Goal: Task Accomplishment & Management: Use online tool/utility

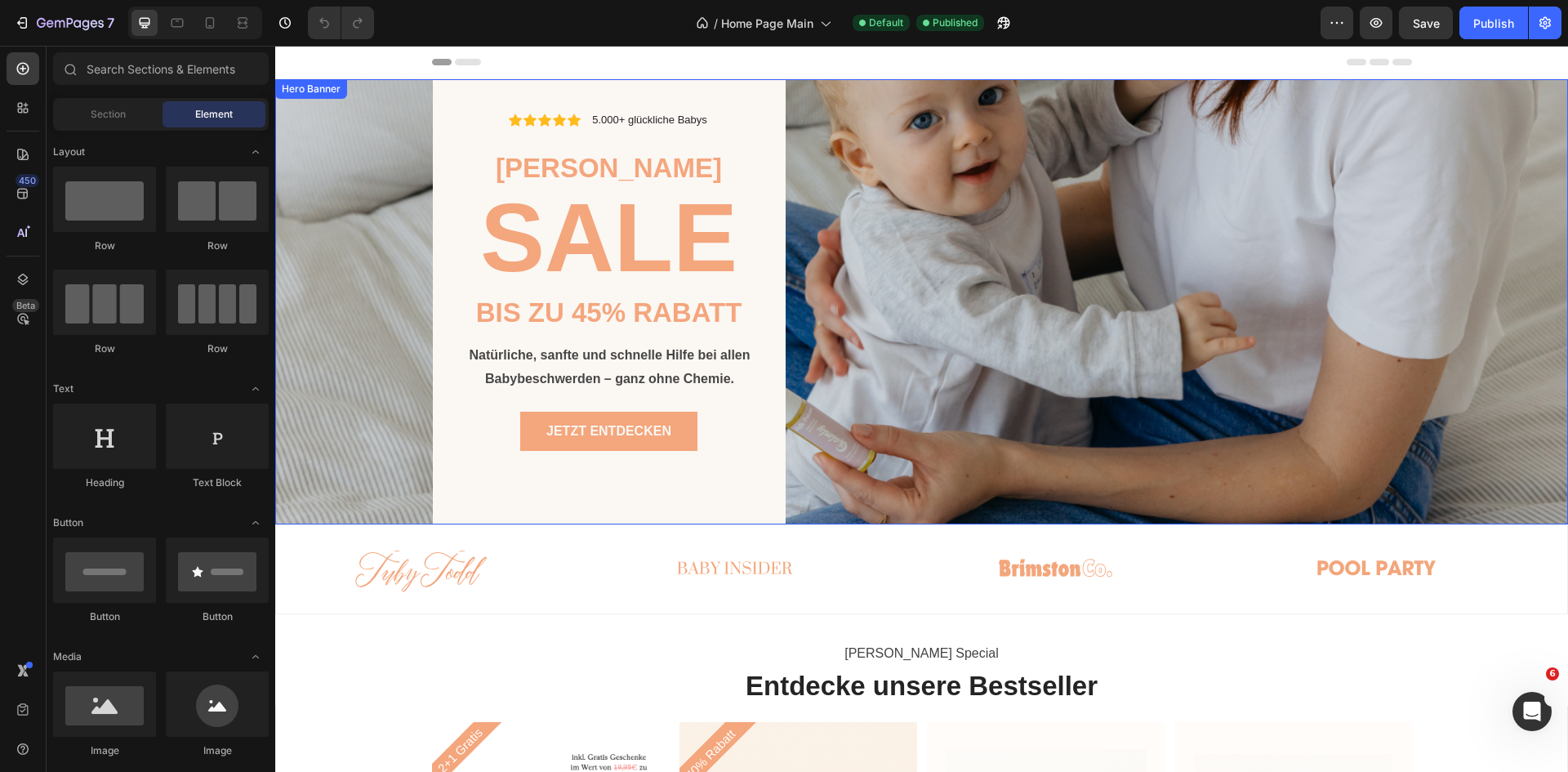
click at [889, 405] on div "Icon Icon Icon Icon Icon Icon List 5.000+ glückliche Babys Text Block Row Row […" at bounding box center [922, 302] width 980 height 446
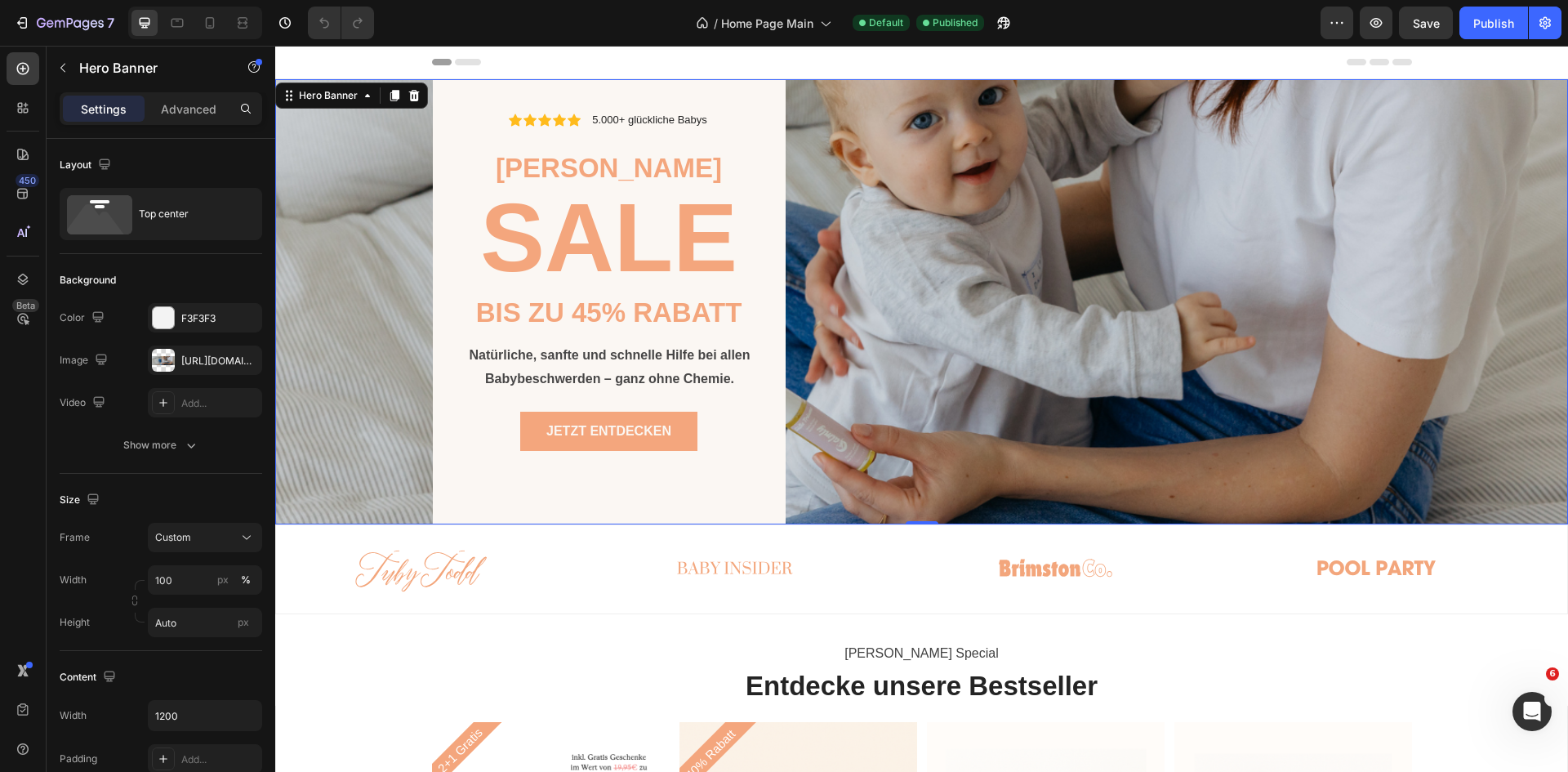
click at [934, 403] on div "Icon Icon Icon Icon Icon Icon List 5.000+ glückliche Babys Text Block Row Row […" at bounding box center [922, 302] width 980 height 446
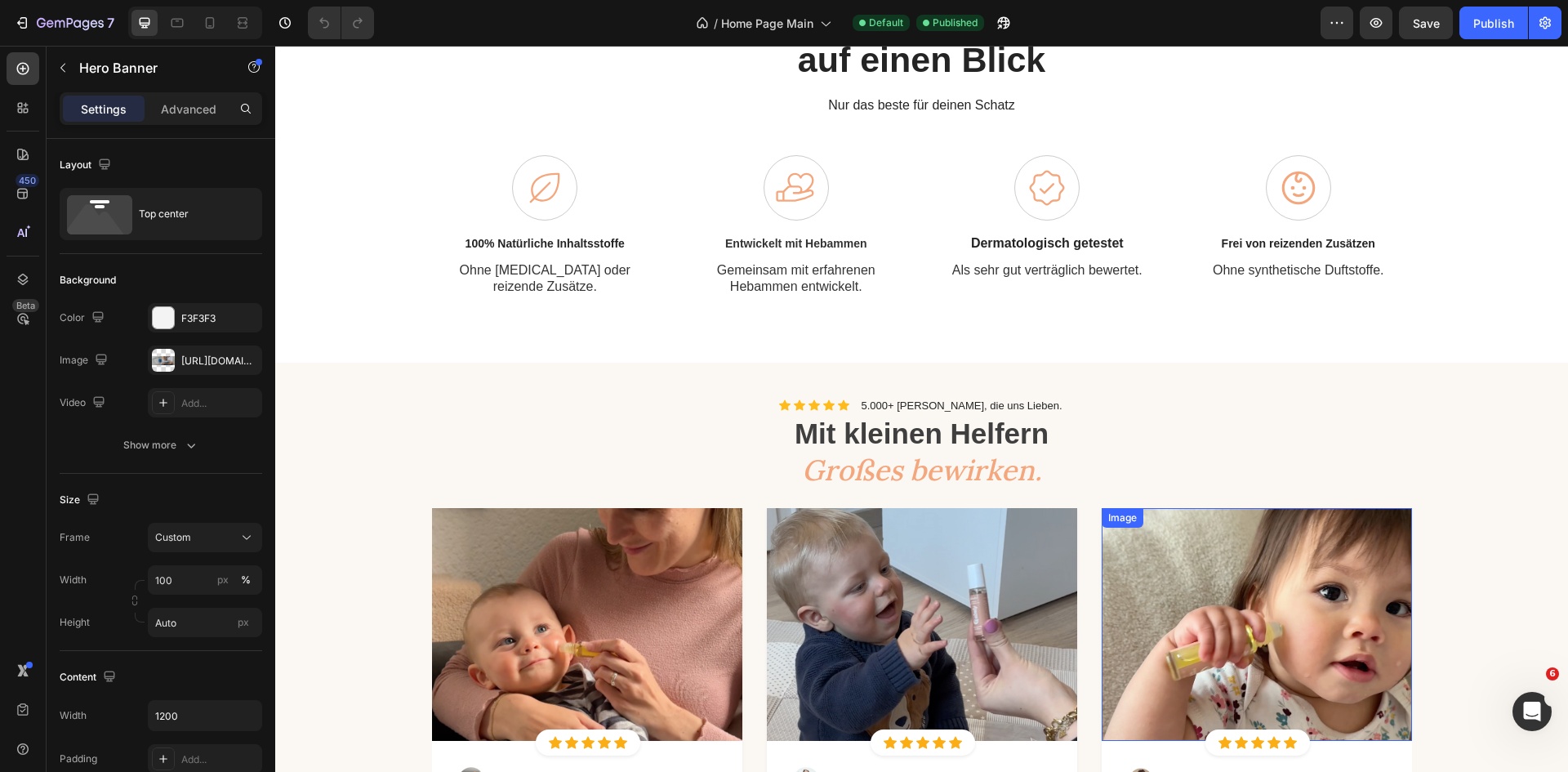
scroll to position [1253, 0]
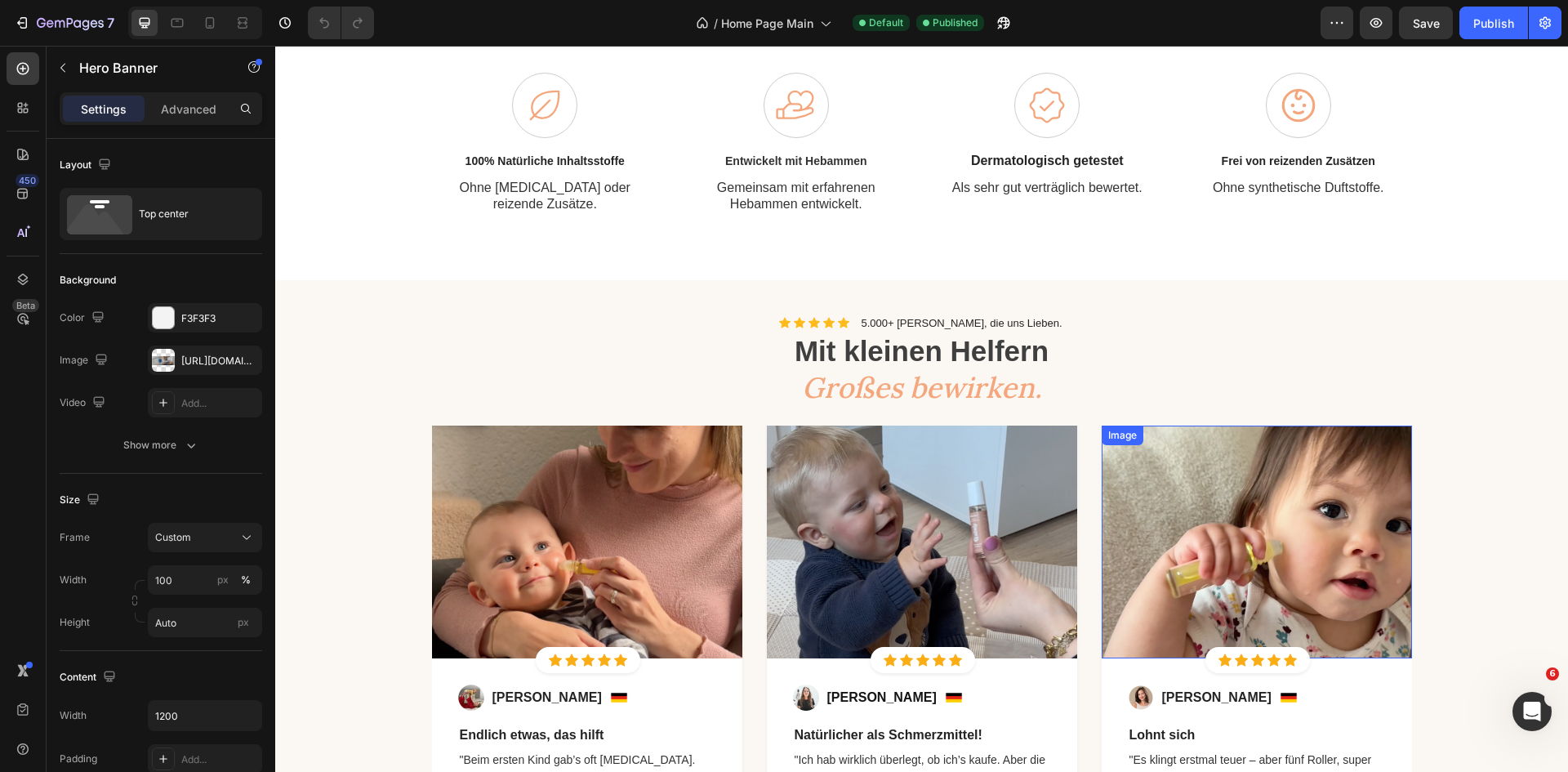
click at [1397, 612] on img at bounding box center [1257, 542] width 310 height 233
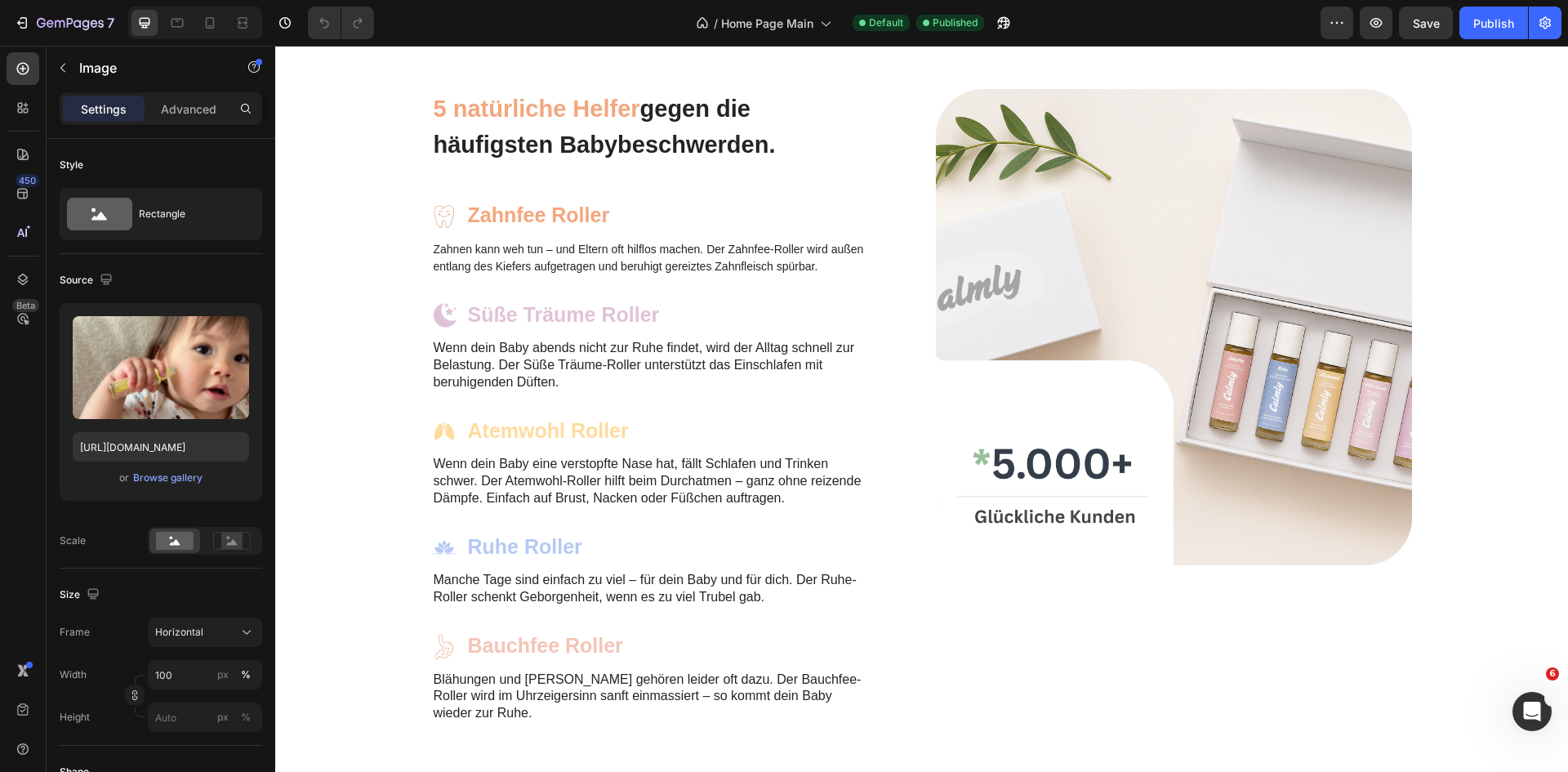
scroll to position [2070, 0]
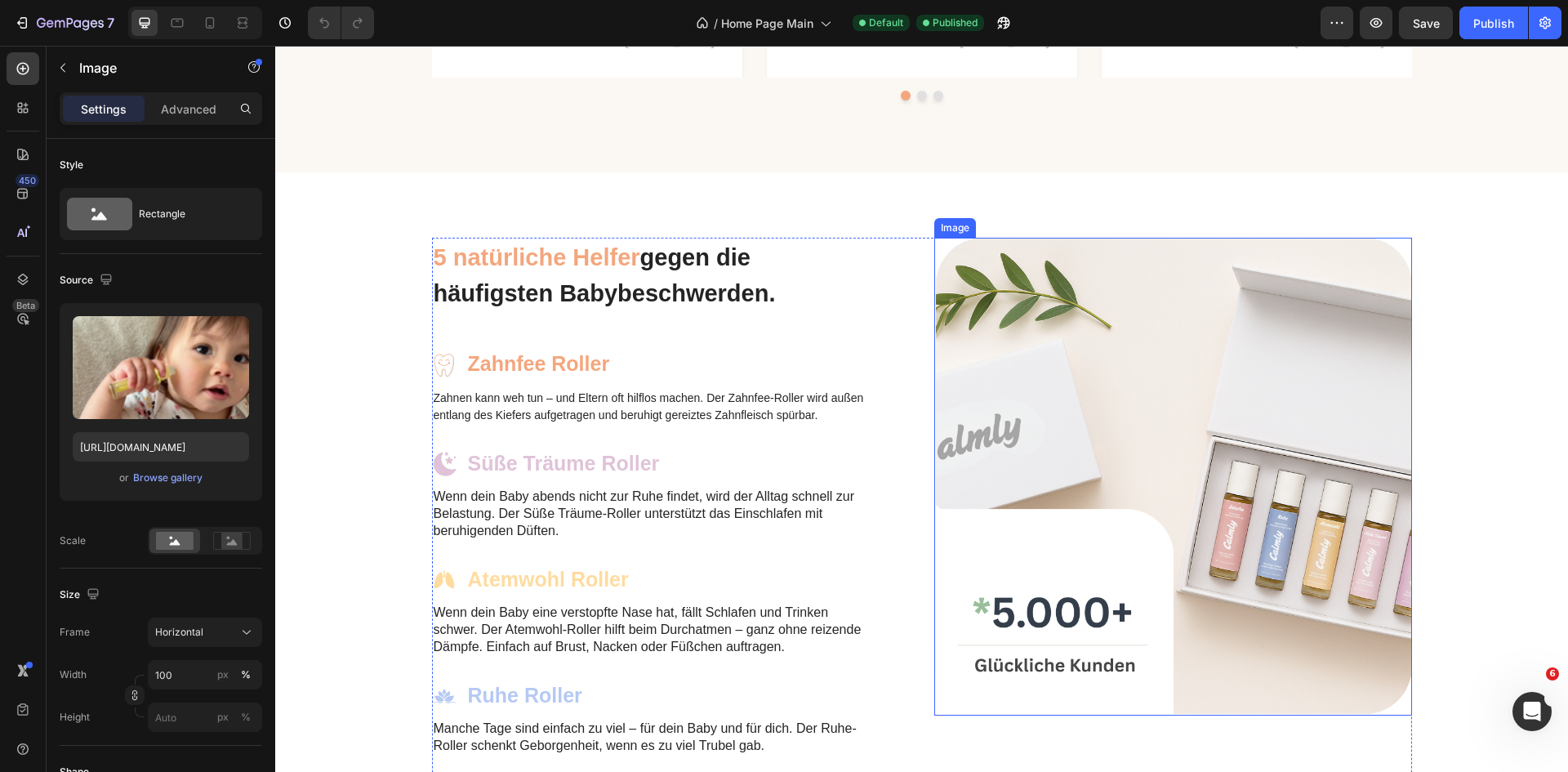
click at [1268, 430] on img at bounding box center [1173, 476] width 478 height 478
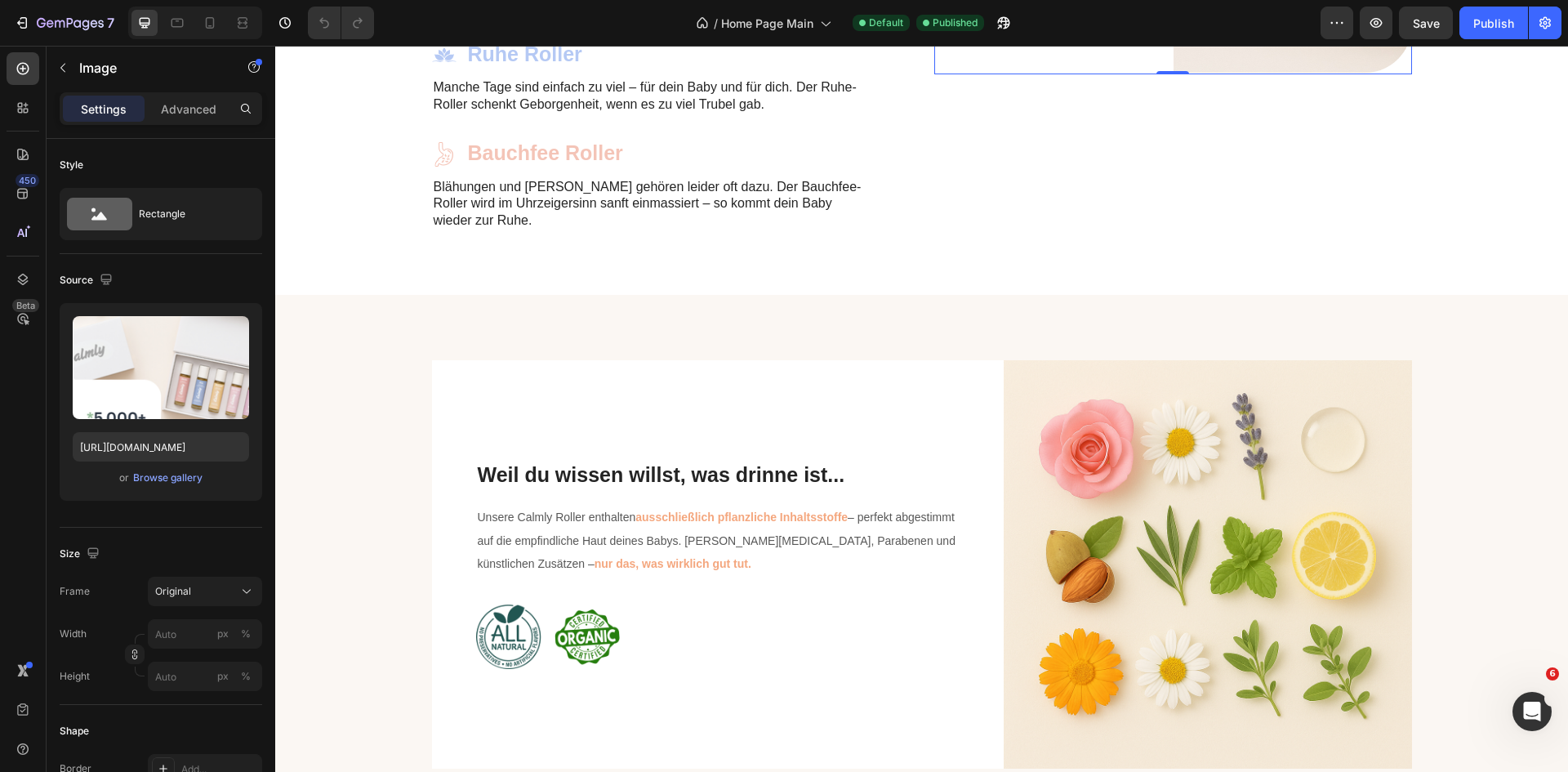
scroll to position [2887, 0]
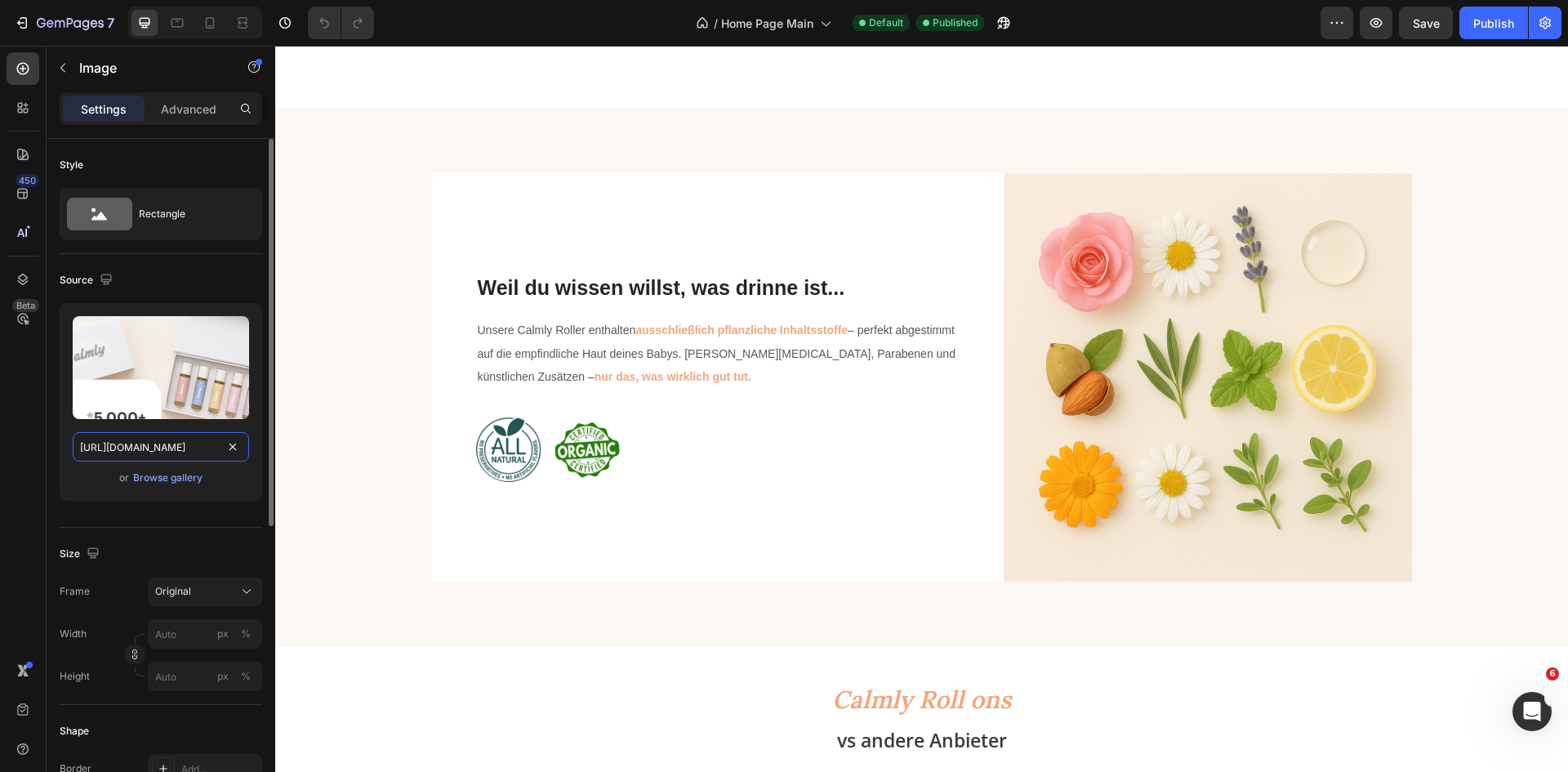
click at [159, 438] on input "[URL][DOMAIN_NAME]" at bounding box center [161, 446] width 176 height 29
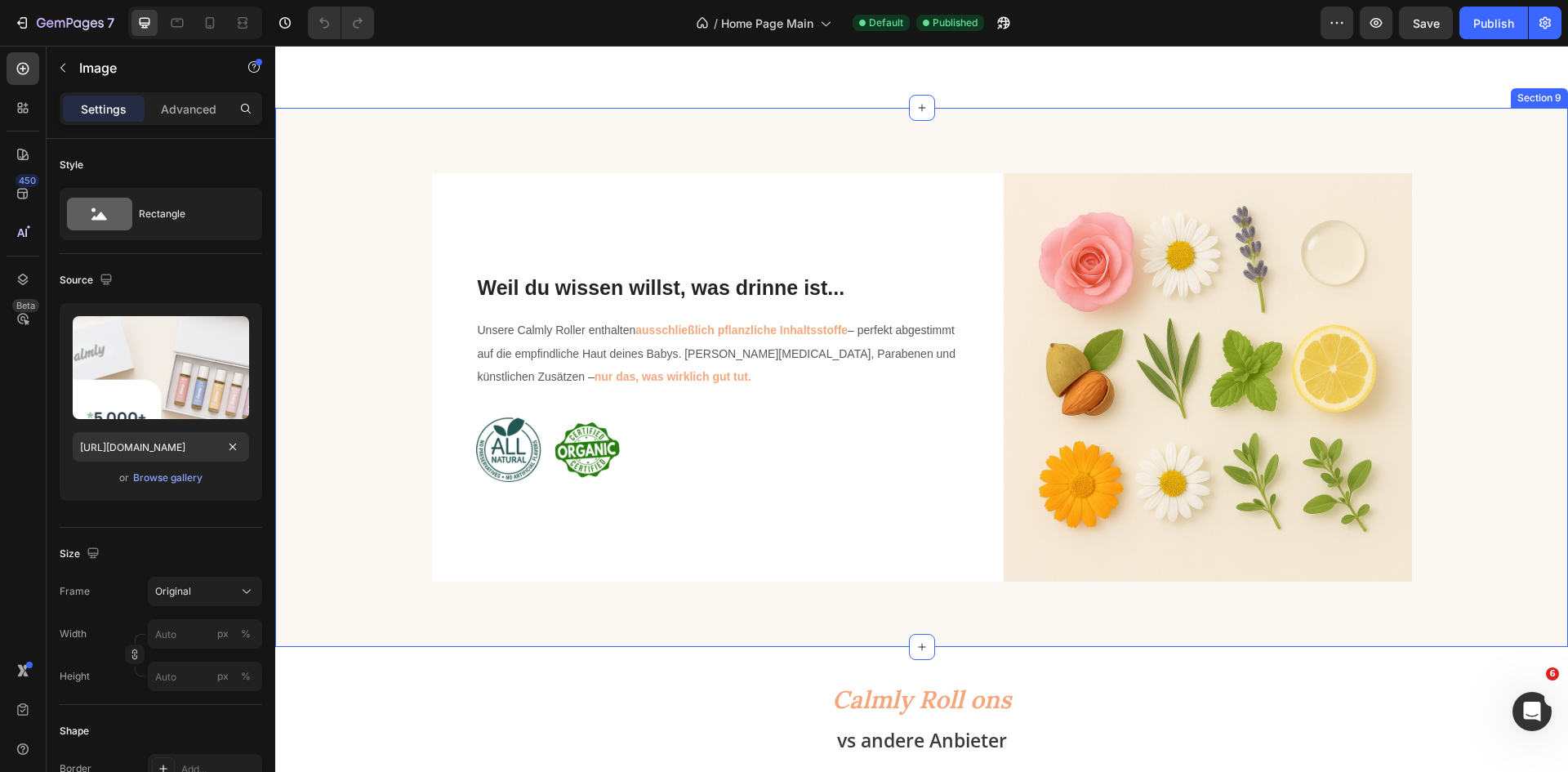
click at [1002, 124] on div "Weil du wissen willst, was drinne ist... Heading Unsere Calmly Roller enthalten…" at bounding box center [922, 377] width 1293 height 539
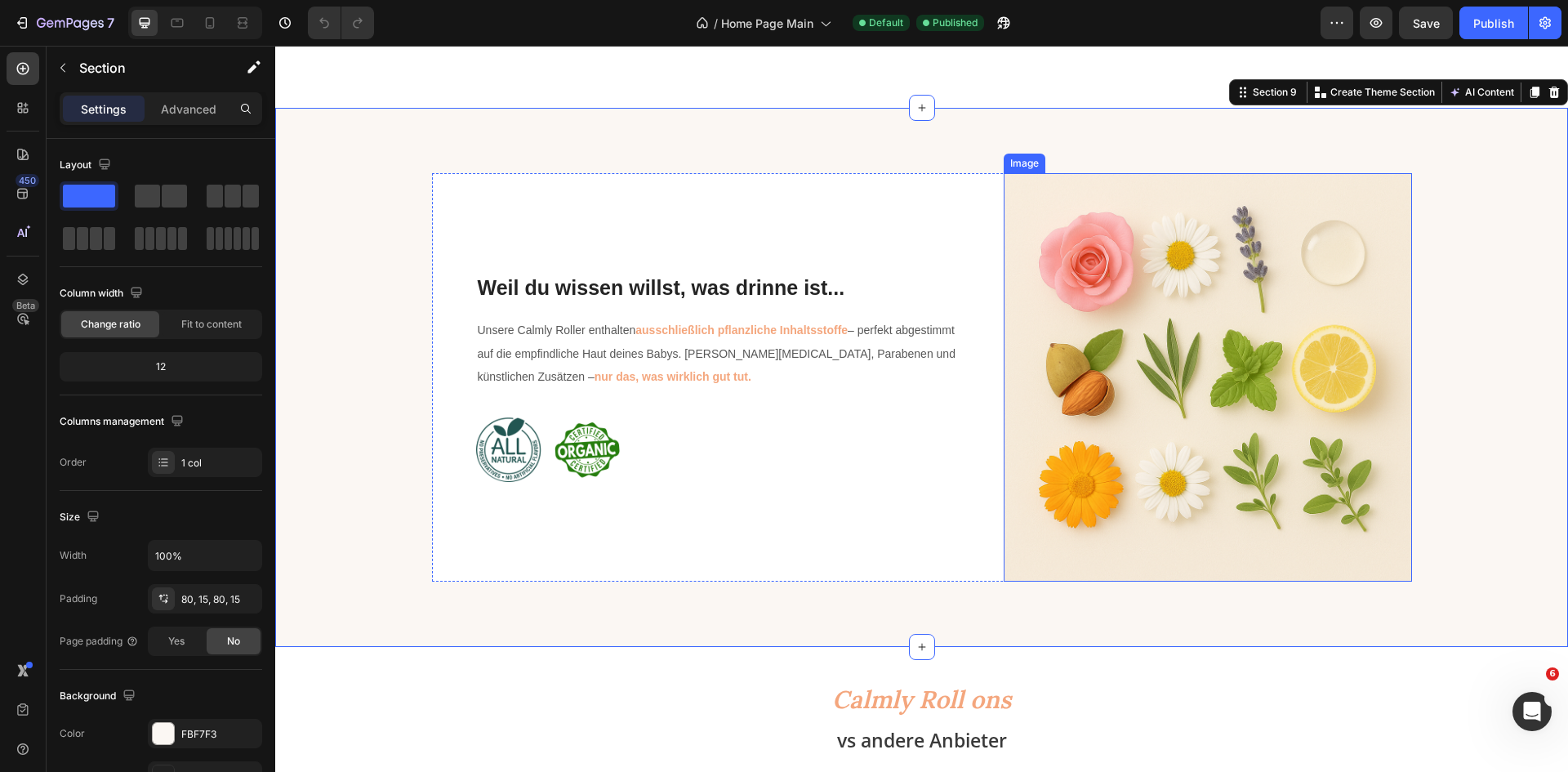
click at [1273, 487] on img at bounding box center [1207, 377] width 408 height 408
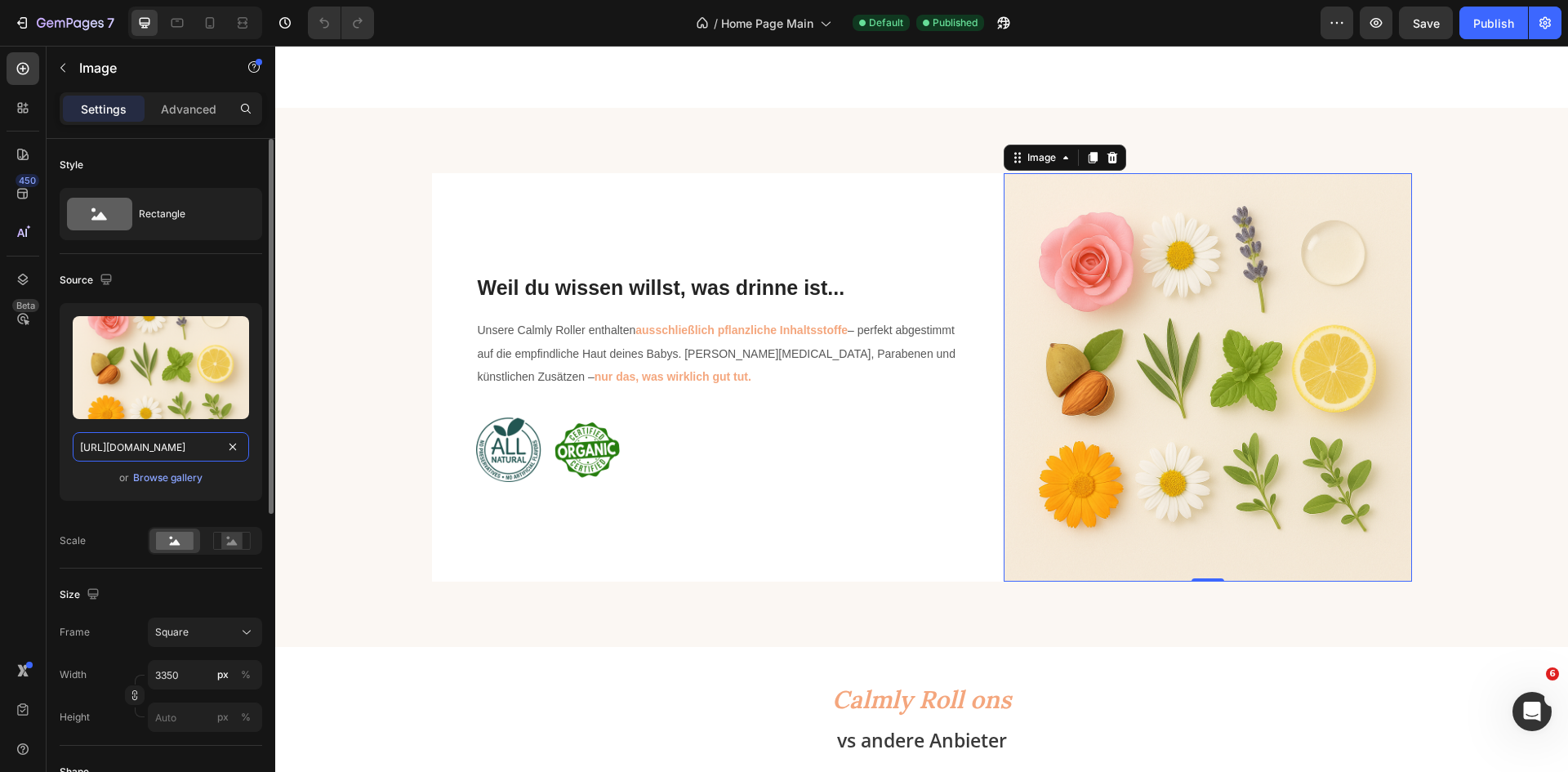
click at [147, 451] on input "[URL][DOMAIN_NAME]" at bounding box center [161, 446] width 176 height 29
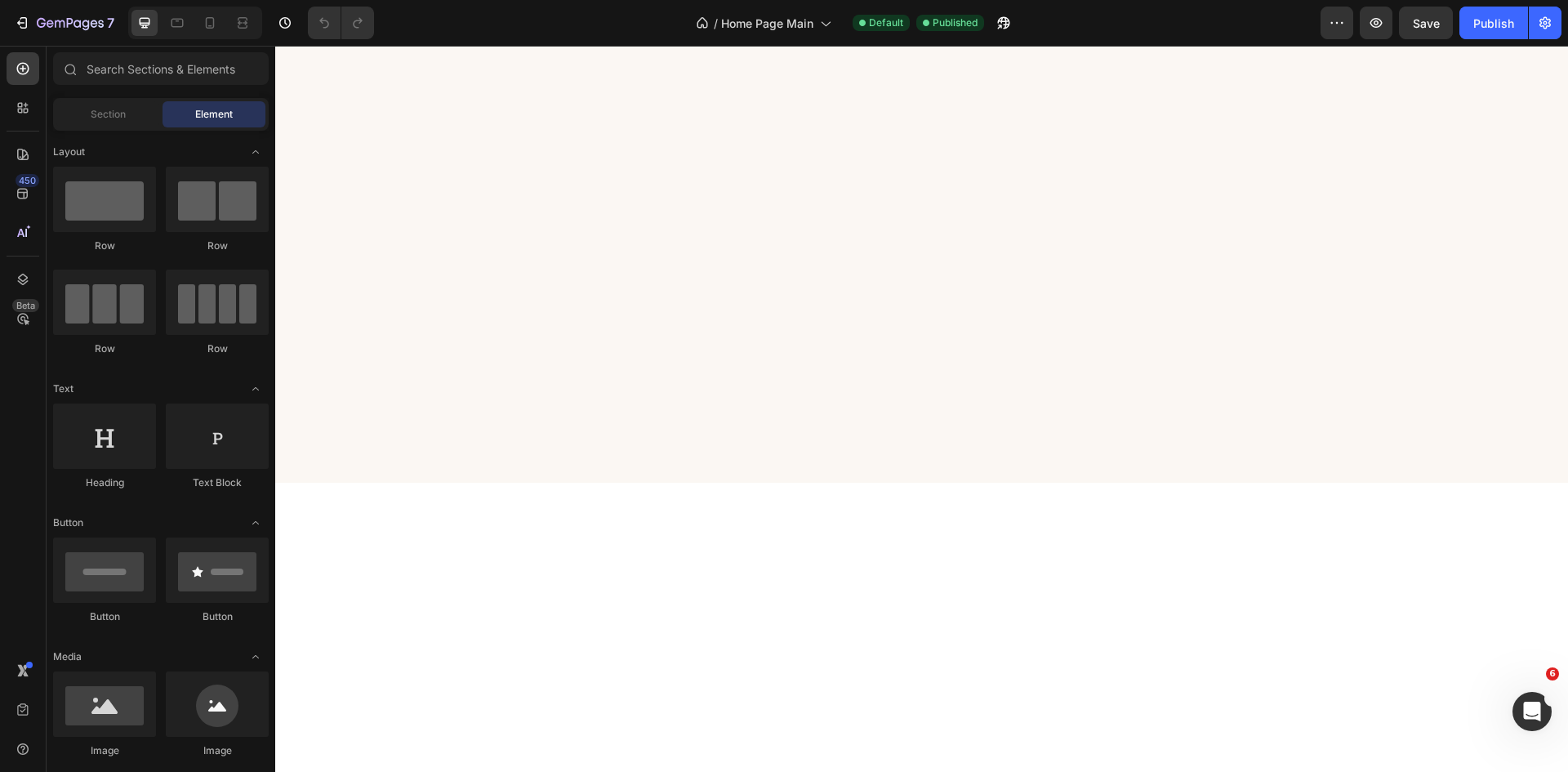
scroll to position [0, 0]
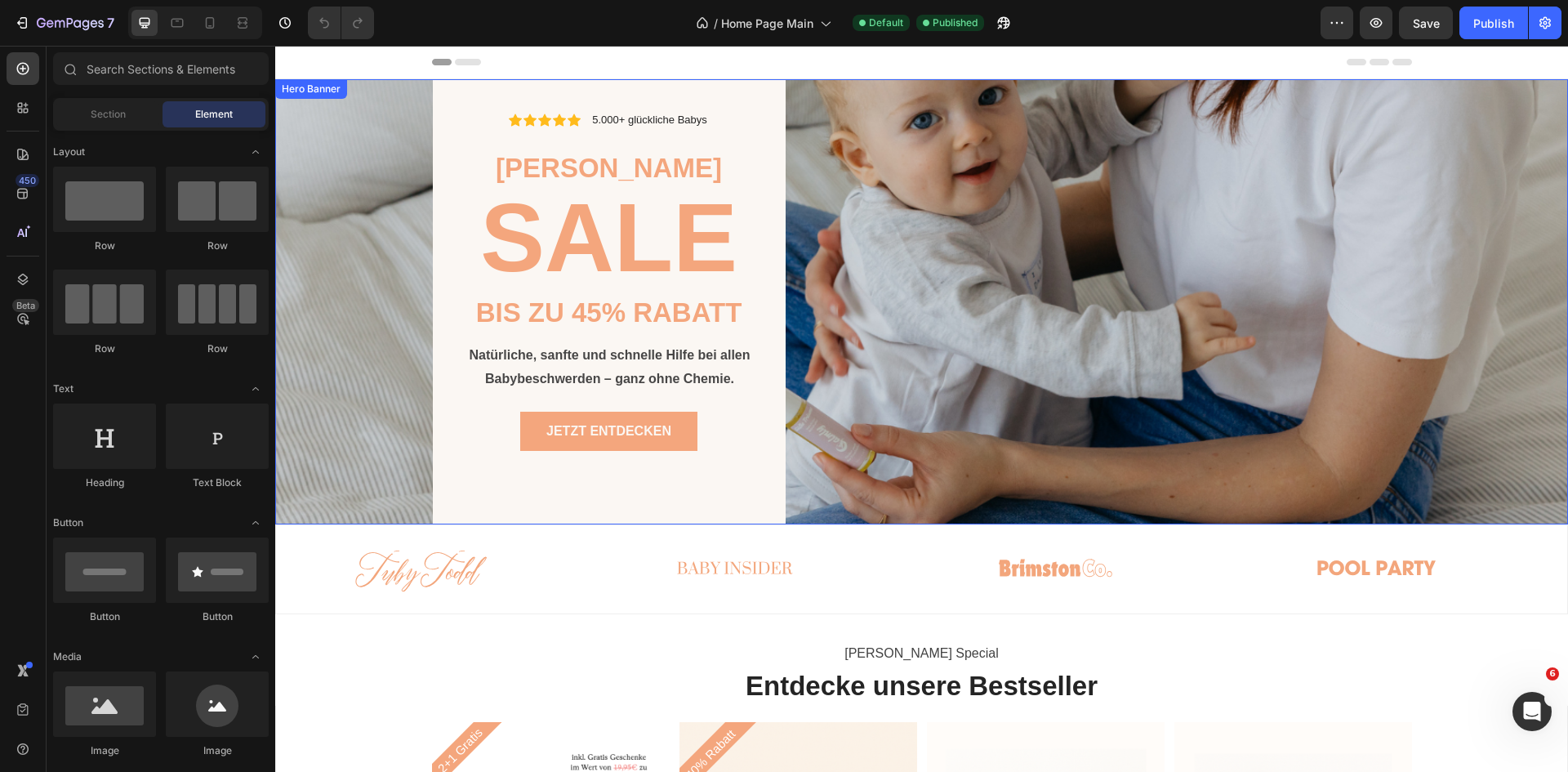
click at [1007, 402] on div "Icon Icon Icon Icon Icon Icon List 5.000+ glückliche Babys Text Block Row Row […" at bounding box center [922, 302] width 980 height 446
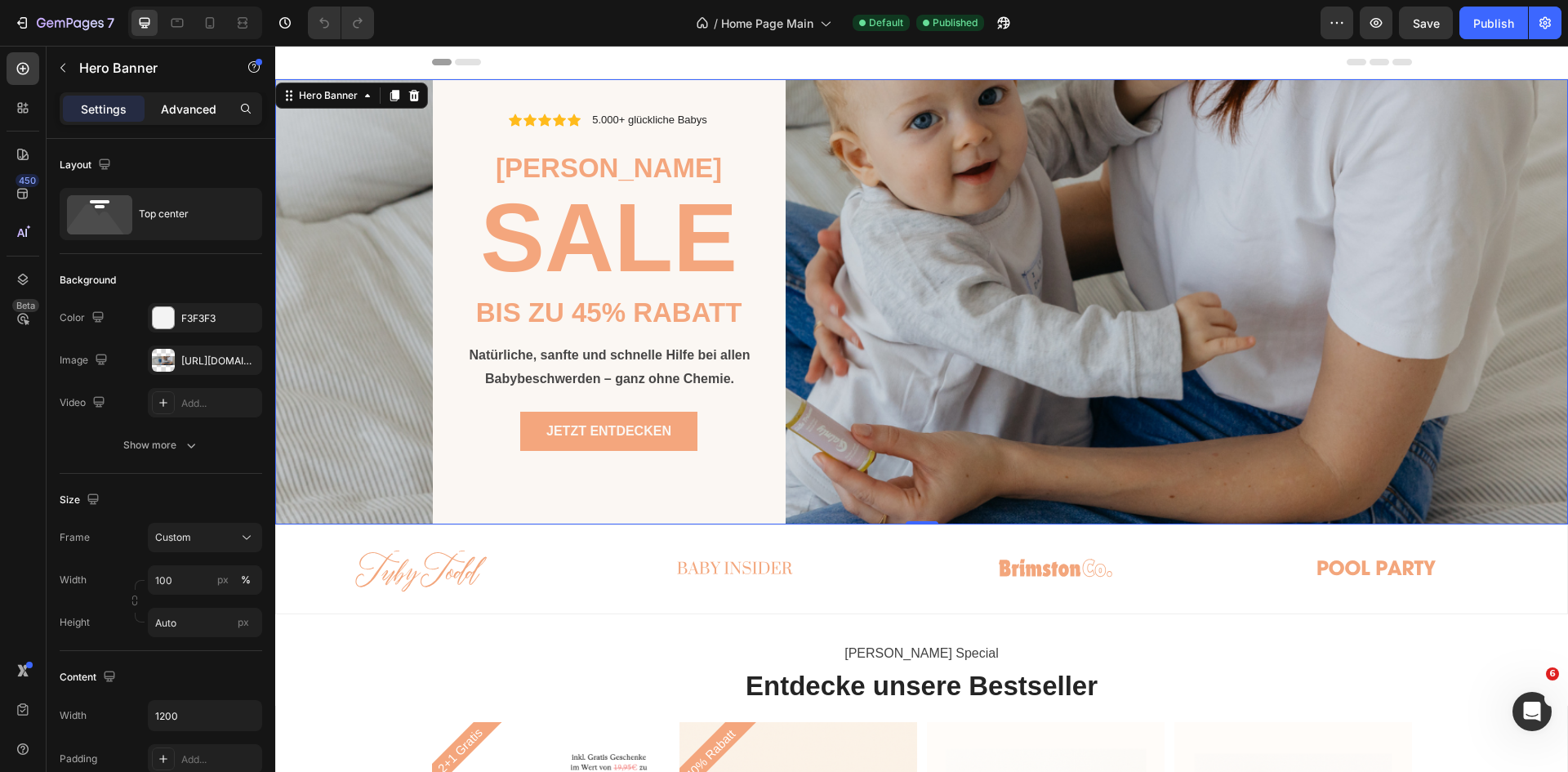
click at [178, 121] on div "Advanced" at bounding box center [189, 109] width 82 height 26
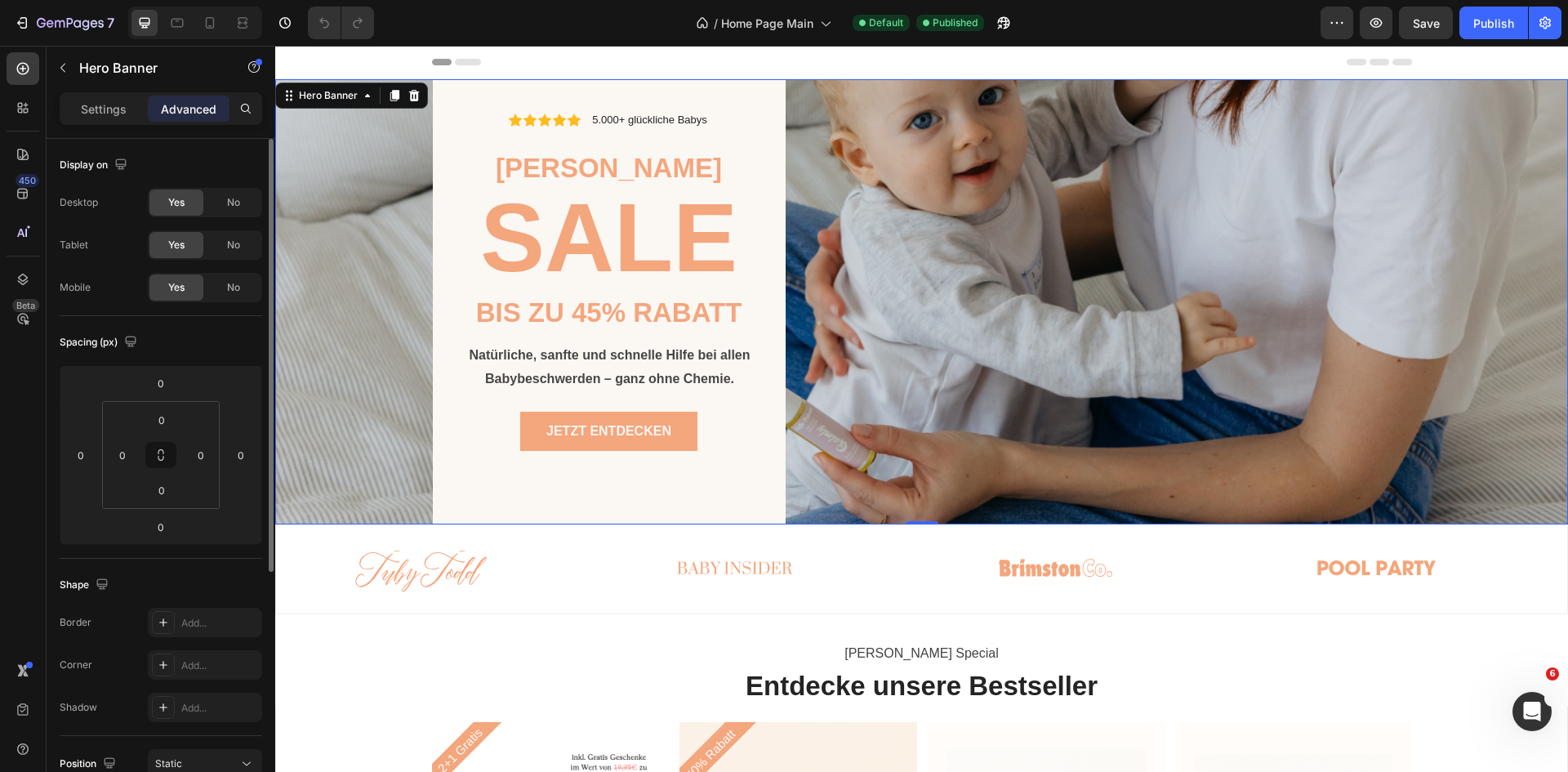
click at [74, 292] on div "Mobile" at bounding box center [75, 288] width 31 height 15
click at [86, 104] on p "Settings" at bounding box center [104, 109] width 46 height 17
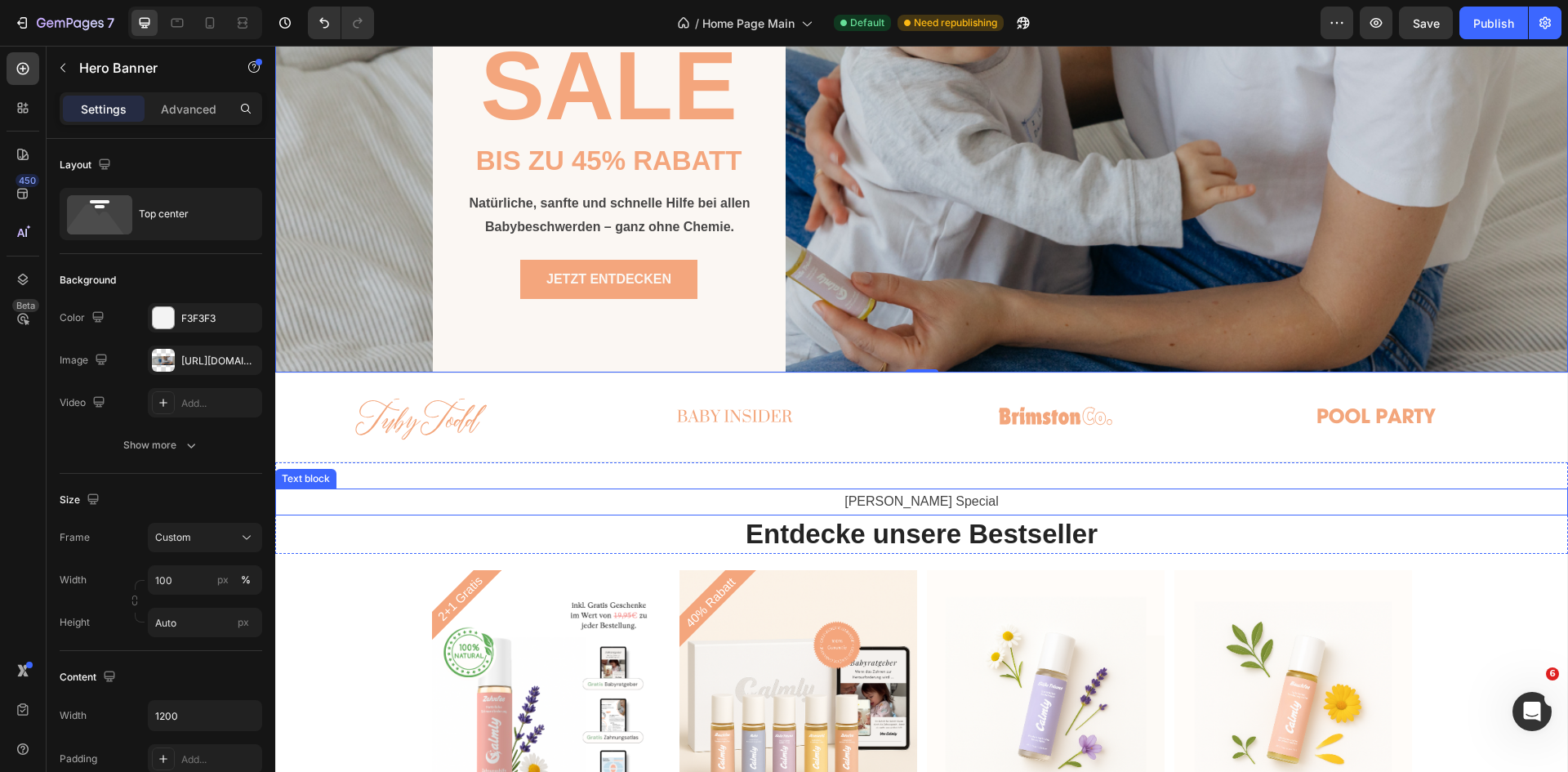
scroll to position [55, 0]
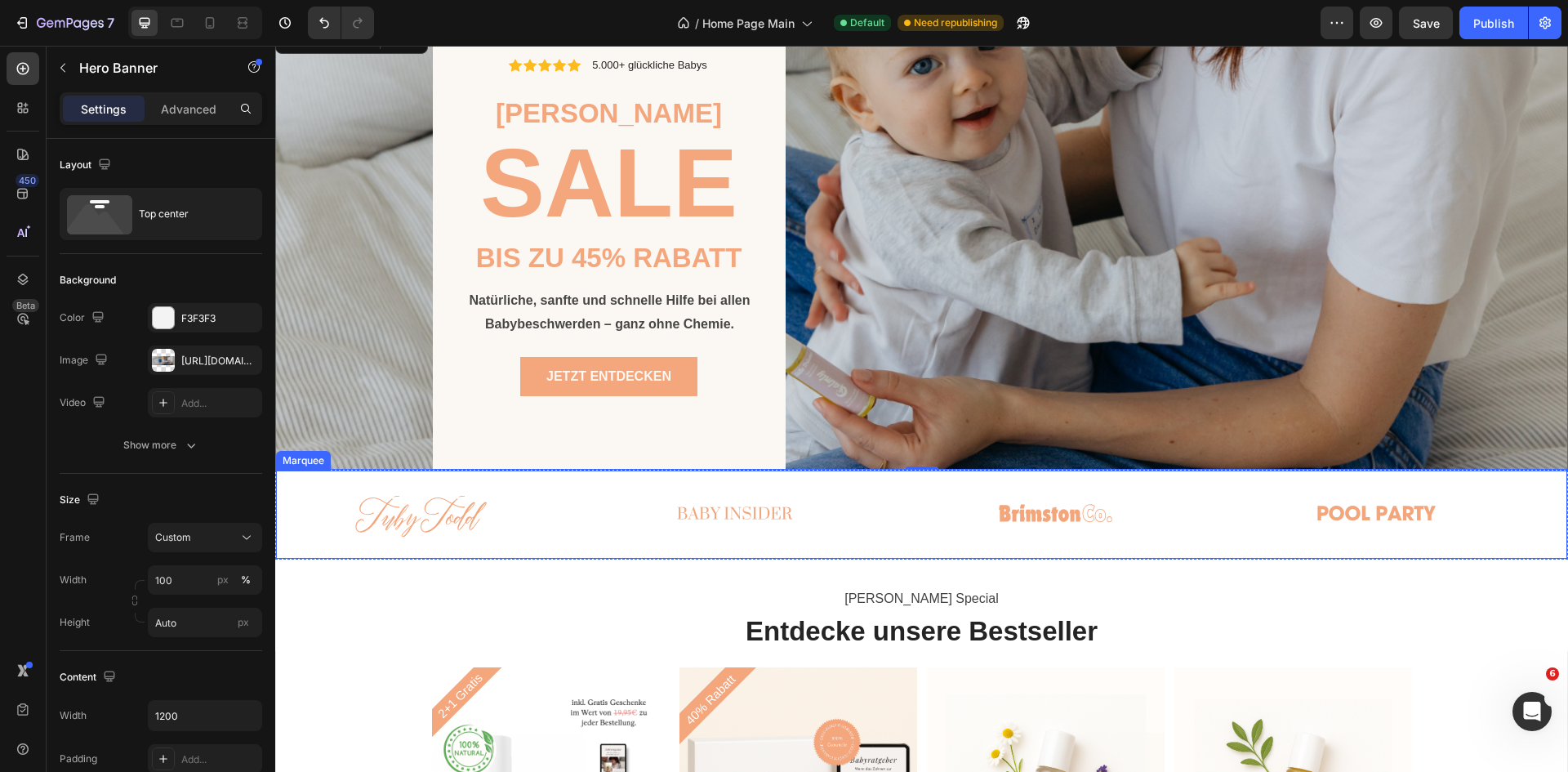
click at [583, 549] on div "Image" at bounding box center [437, 515] width 320 height 69
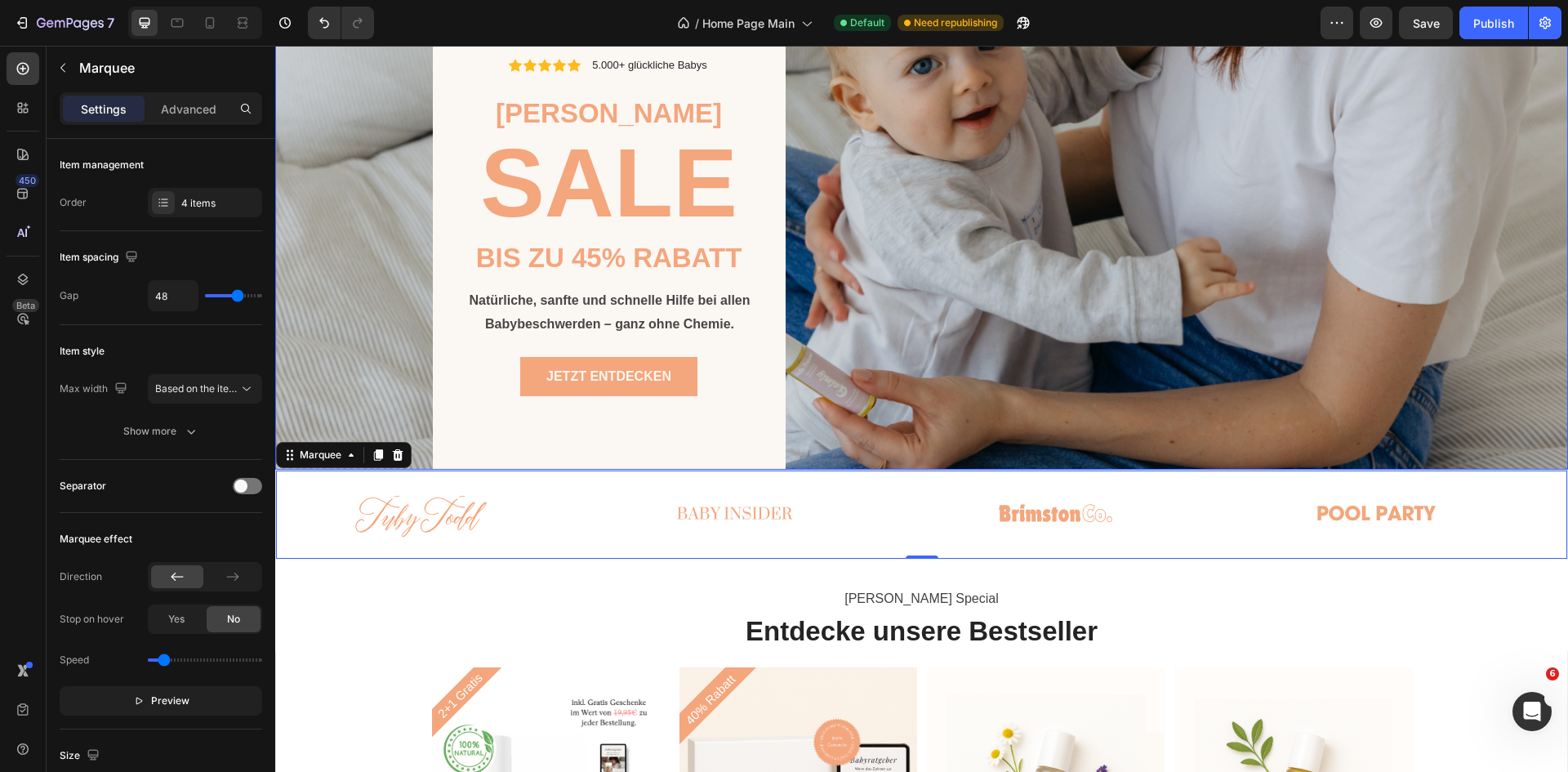
click at [1145, 352] on div "Icon Icon Icon Icon Icon Icon List 5.000+ glückliche Babys Text Block Row Row […" at bounding box center [922, 247] width 980 height 446
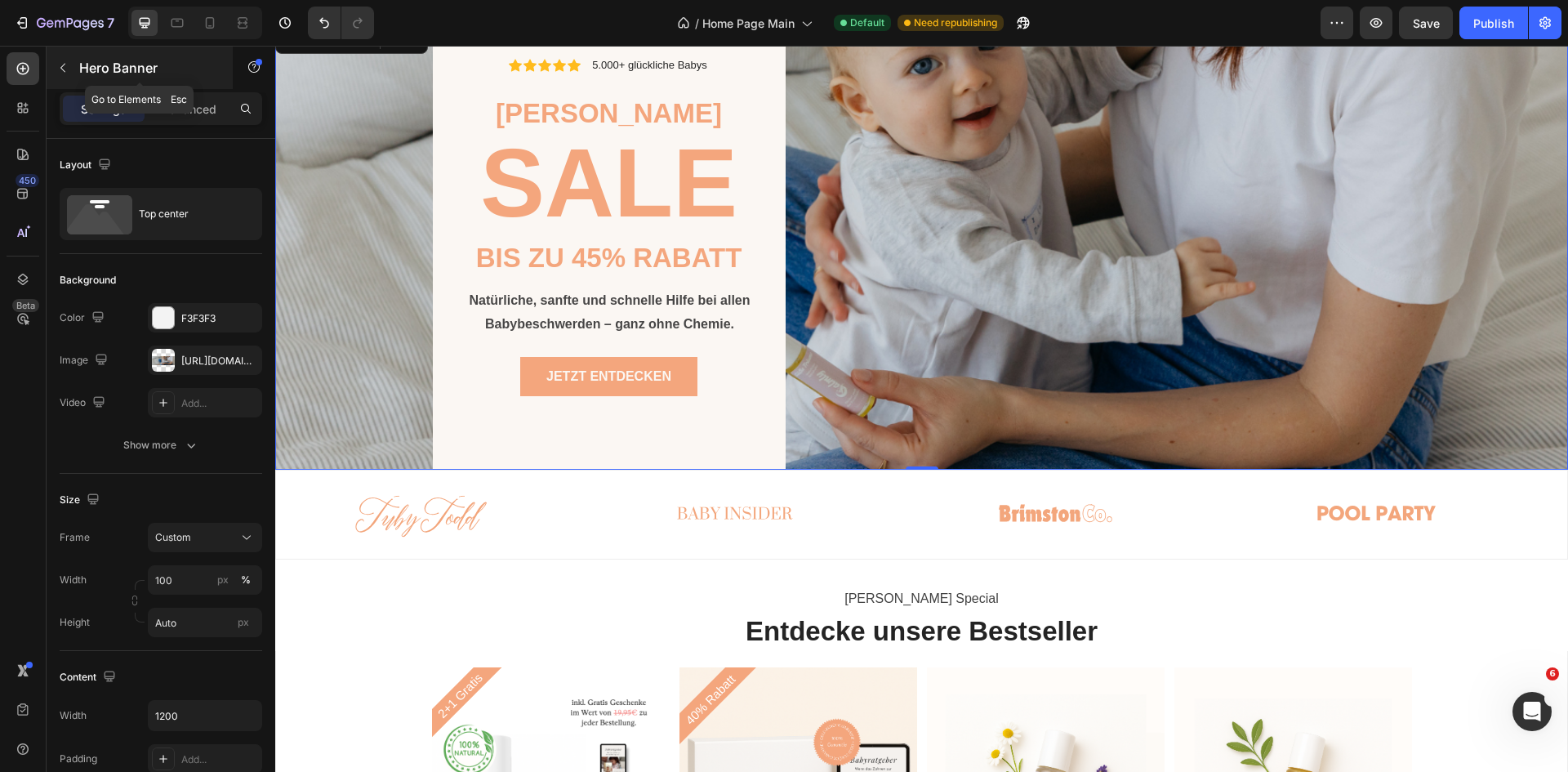
click at [62, 63] on icon "button" at bounding box center [63, 67] width 13 height 13
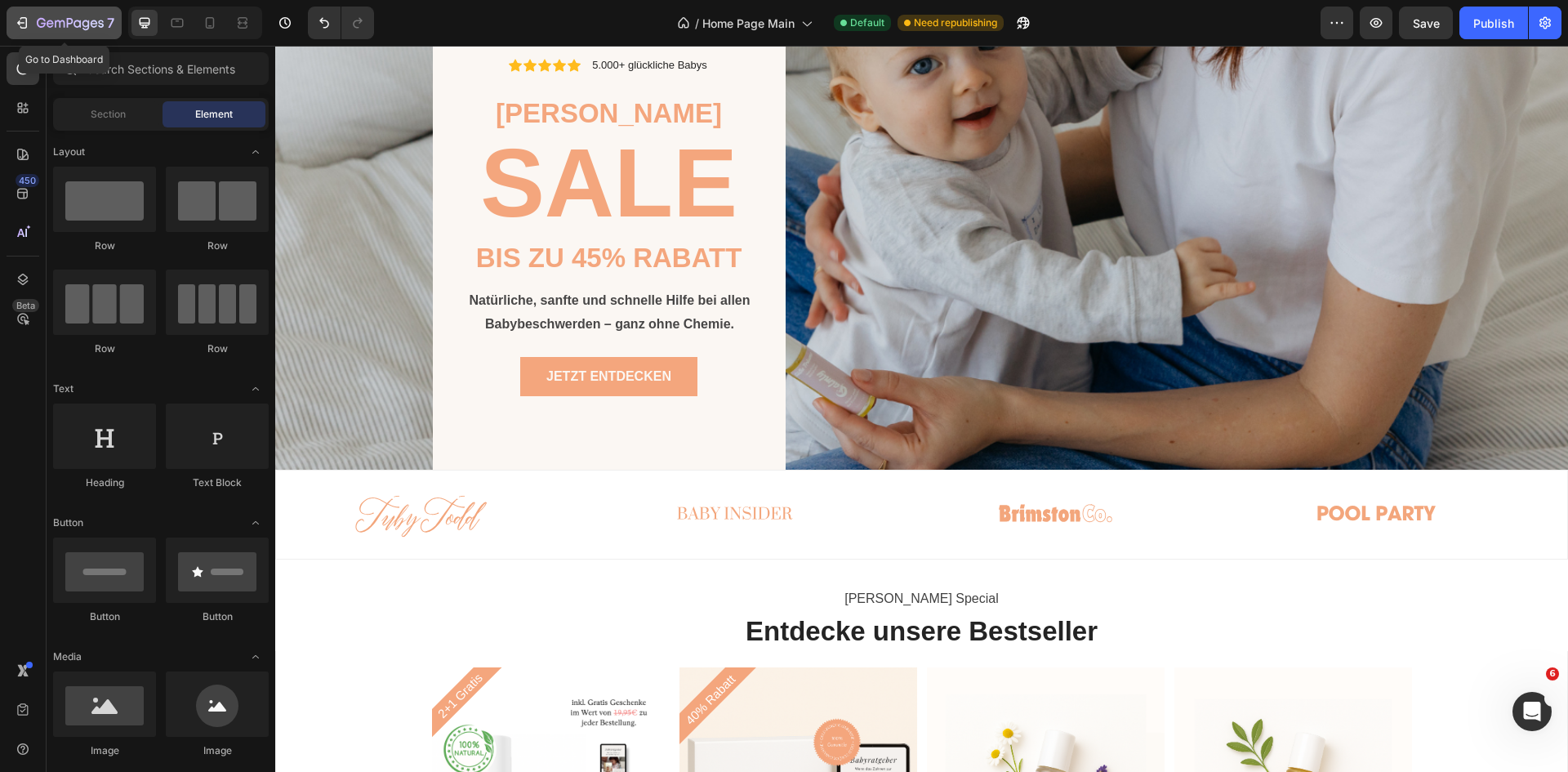
click at [22, 26] on icon "button" at bounding box center [22, 23] width 17 height 17
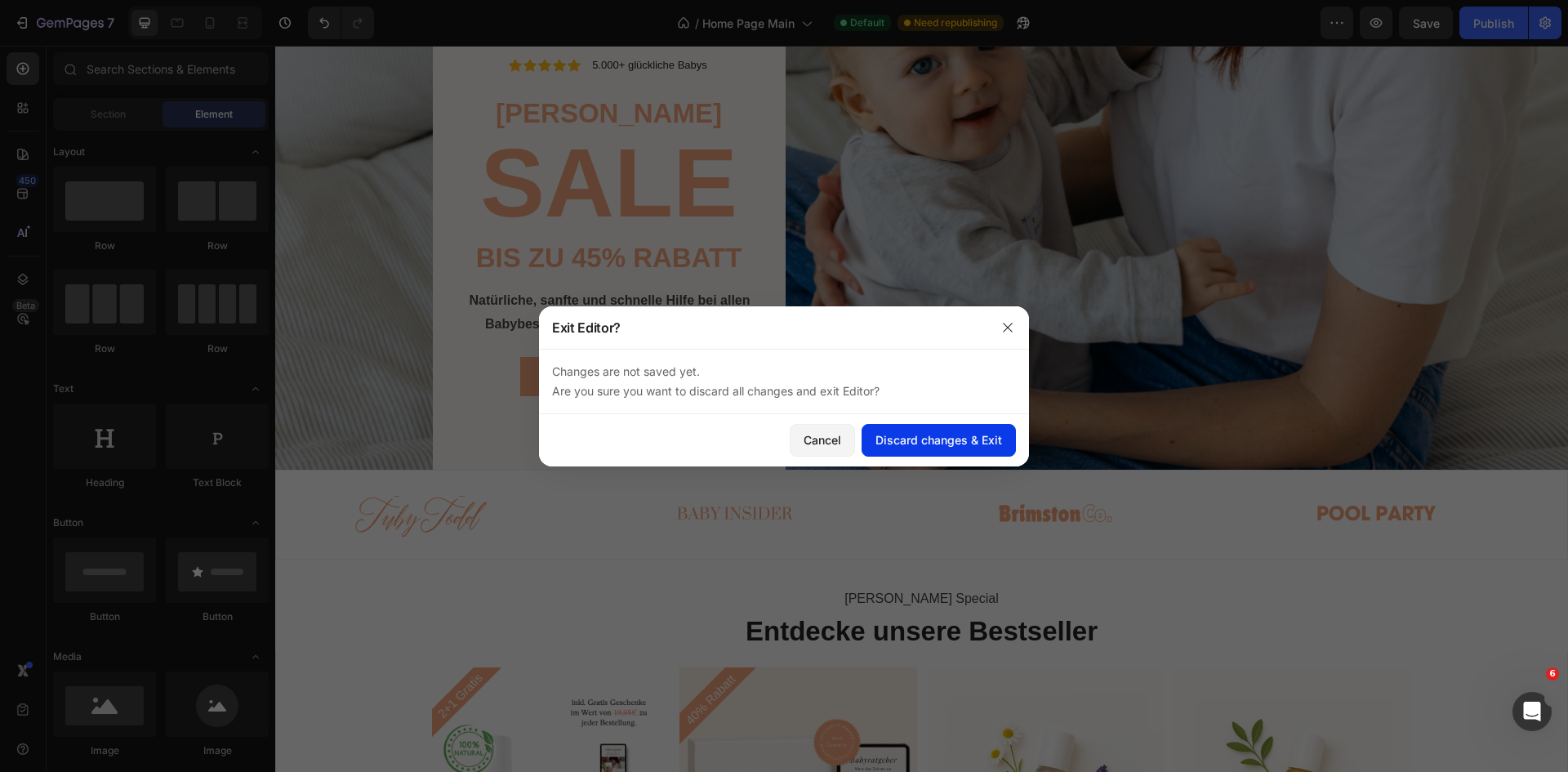
click at [946, 446] on div "Discard changes & Exit" at bounding box center [939, 439] width 127 height 17
